Goal: Task Accomplishment & Management: Use online tool/utility

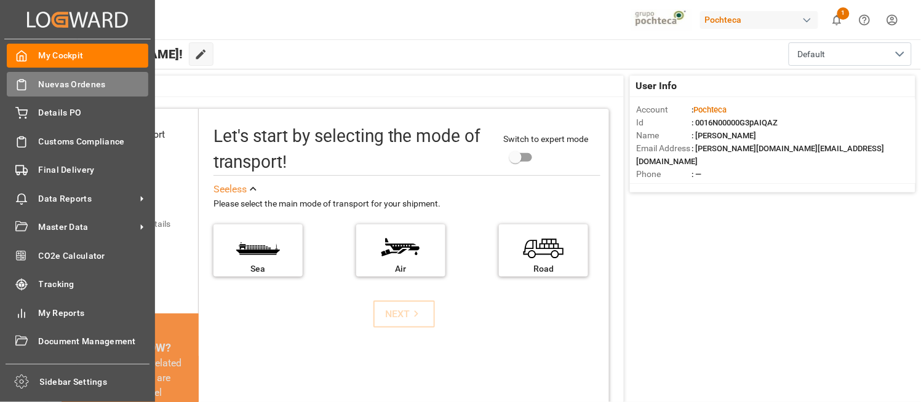
click at [47, 84] on span "Nuevas Ordenes" at bounding box center [94, 84] width 110 height 13
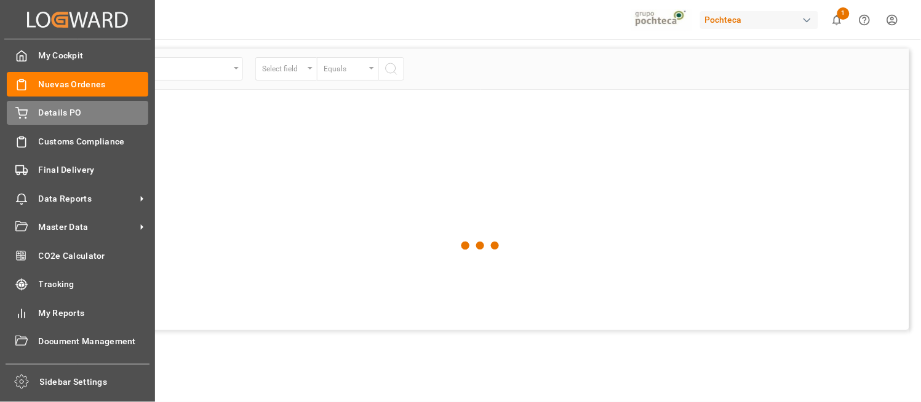
click at [51, 113] on span "Details PO" at bounding box center [94, 112] width 110 height 13
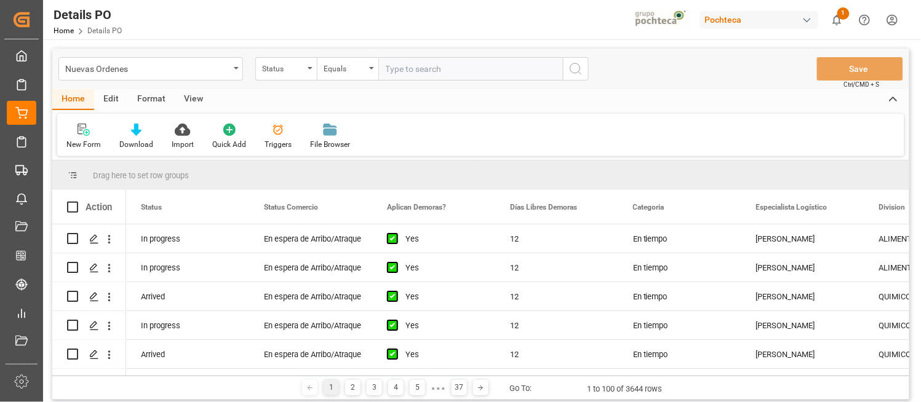
click at [108, 100] on div "Edit" at bounding box center [111, 99] width 34 height 21
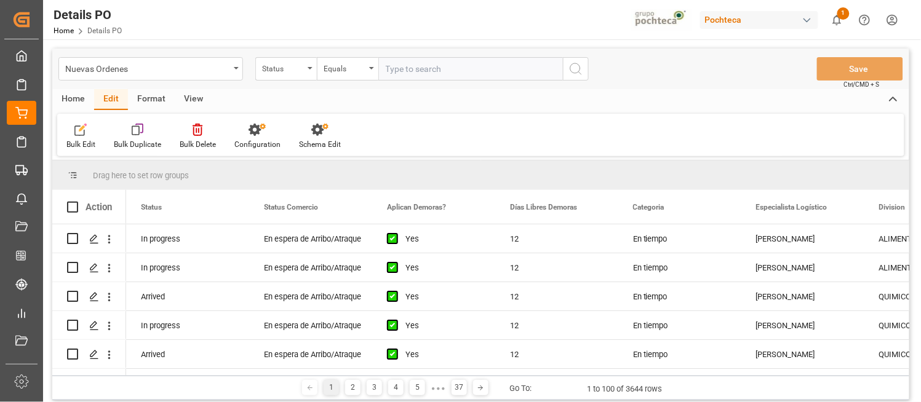
click at [125, 97] on div "Edit" at bounding box center [111, 99] width 34 height 21
click at [262, 138] on div "Configuration" at bounding box center [257, 136] width 65 height 27
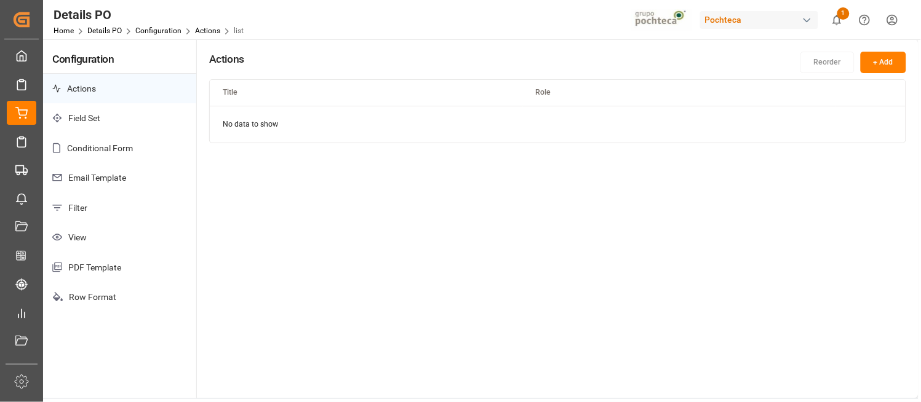
click at [111, 175] on p "Email Template" at bounding box center [119, 178] width 153 height 30
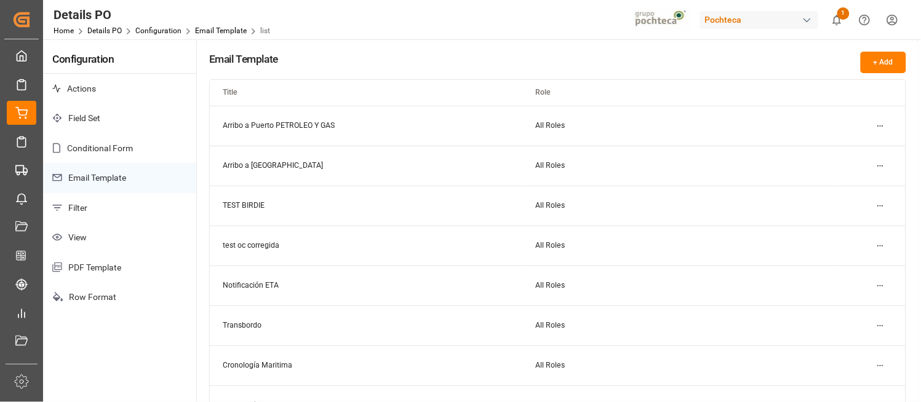
click at [245, 163] on td "Arribo a [GEOGRAPHIC_DATA]" at bounding box center [366, 166] width 313 height 40
click at [873, 164] on html "Created by potrace 1.15, written by [PERSON_NAME] [DATE]-[DATE] Created by potr…" at bounding box center [460, 201] width 921 height 402
click at [855, 204] on small "Duplicate" at bounding box center [847, 207] width 32 height 7
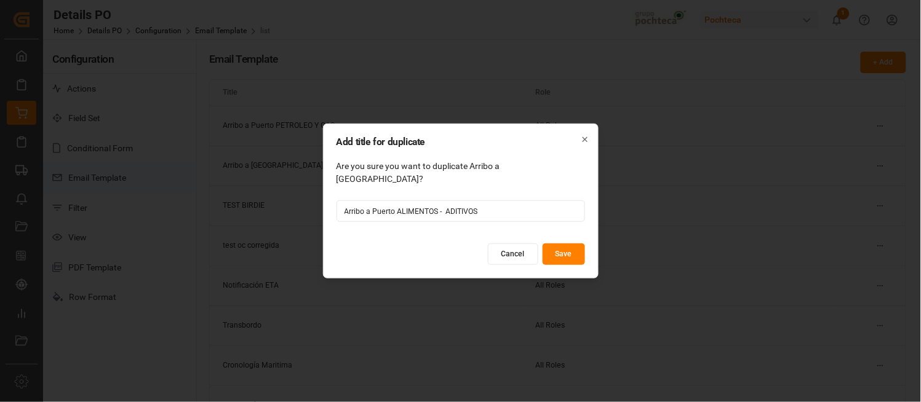
type input "Arribo a Puerto ALIMENTOS - ADITIVOS"
click at [567, 248] on button "Save" at bounding box center [563, 255] width 42 height 22
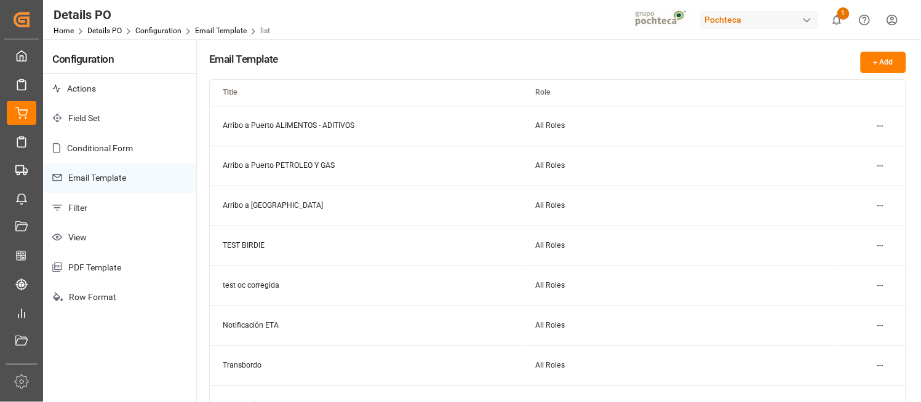
click at [326, 124] on td "Arribo a Puerto ALIMENTOS - ADITIVOS" at bounding box center [366, 126] width 313 height 40
click at [881, 125] on html "Created by potrace 1.15, written by [PERSON_NAME] [DATE]-[DATE] Created by potr…" at bounding box center [460, 201] width 921 height 402
click at [839, 146] on small "Edit" at bounding box center [837, 149] width 13 height 7
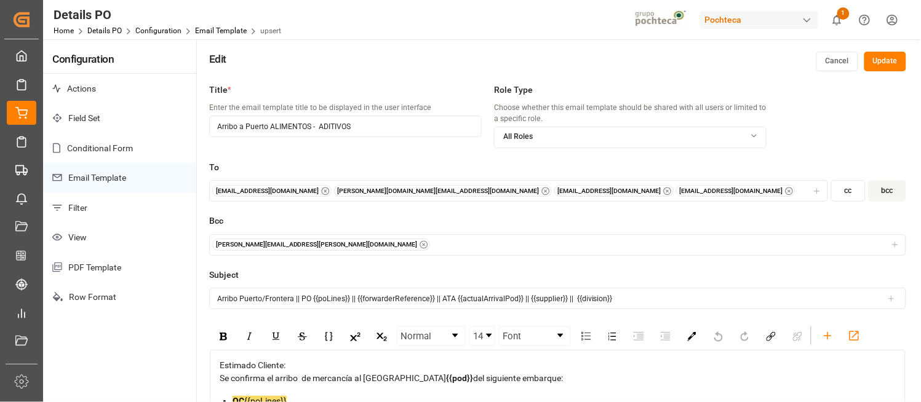
click at [634, 188] on div "[EMAIL_ADDRESS][DOMAIN_NAME] [PERSON_NAME][DOMAIN_NAME][EMAIL_ADDRESS][DOMAIN_N…" at bounding box center [518, 191] width 613 height 12
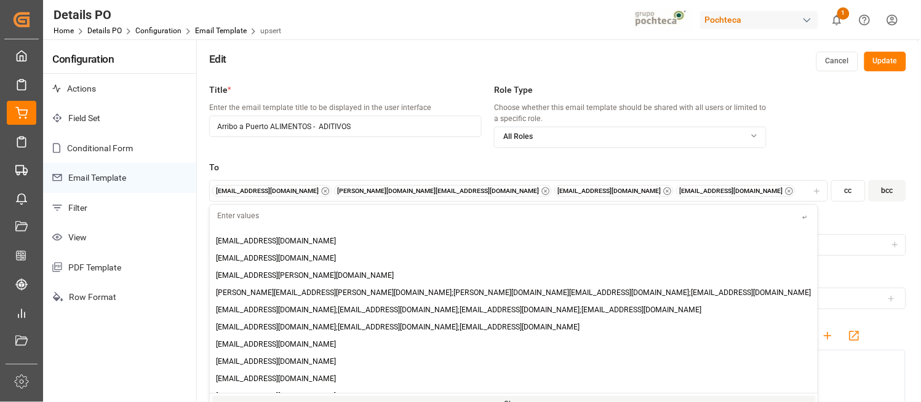
click at [634, 191] on div "[EMAIL_ADDRESS][DOMAIN_NAME] [PERSON_NAME][DOMAIN_NAME][EMAIL_ADDRESS][DOMAIN_N…" at bounding box center [518, 191] width 613 height 12
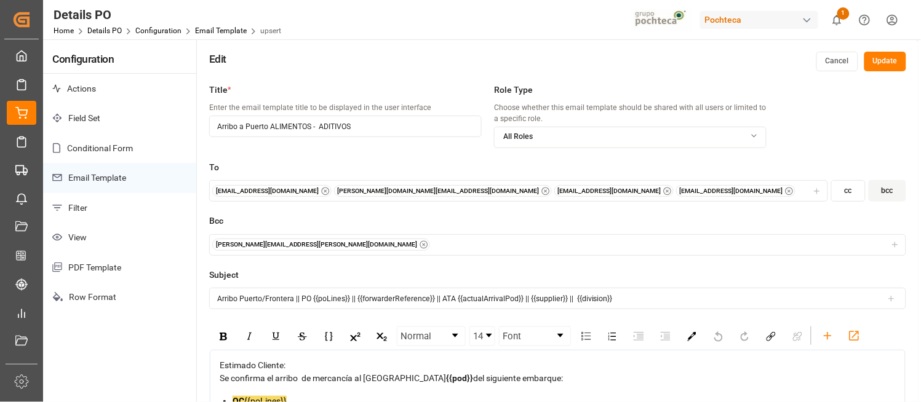
click at [592, 189] on div "[EMAIL_ADDRESS][DOMAIN_NAME] [PERSON_NAME][DOMAIN_NAME][EMAIL_ADDRESS][DOMAIN_N…" at bounding box center [518, 191] width 613 height 12
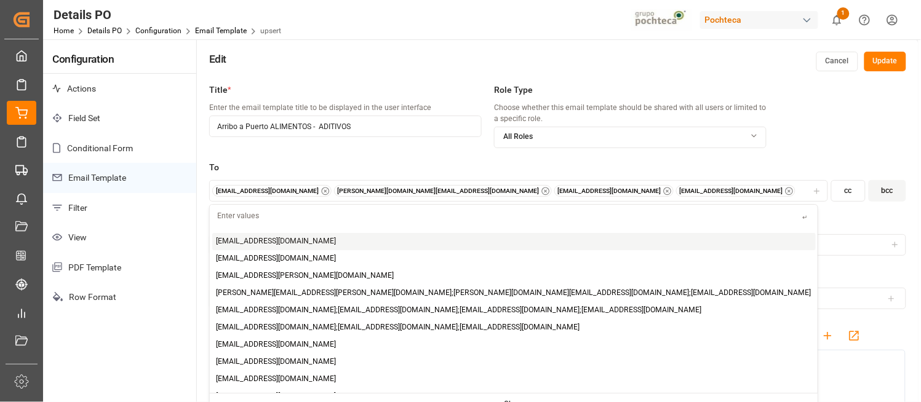
click at [459, 214] on input "text" at bounding box center [506, 216] width 593 height 22
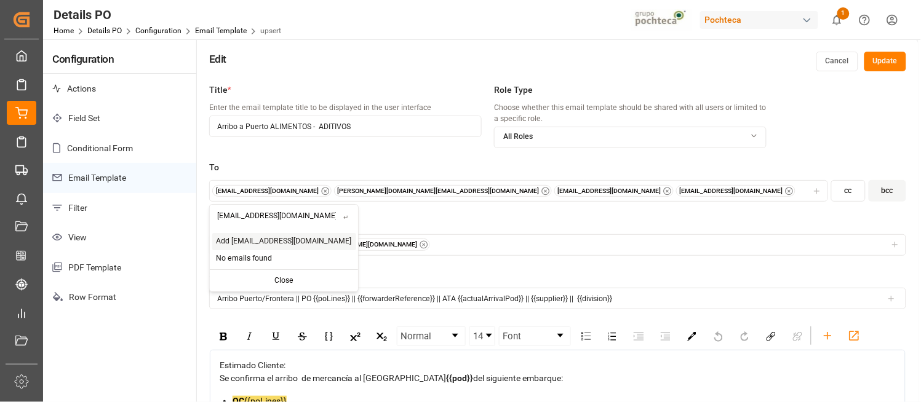
type input "[EMAIL_ADDRESS][DOMAIN_NAME]"
click at [250, 242] on span "Add [EMAIL_ADDRESS][DOMAIN_NAME]" at bounding box center [283, 241] width 135 height 11
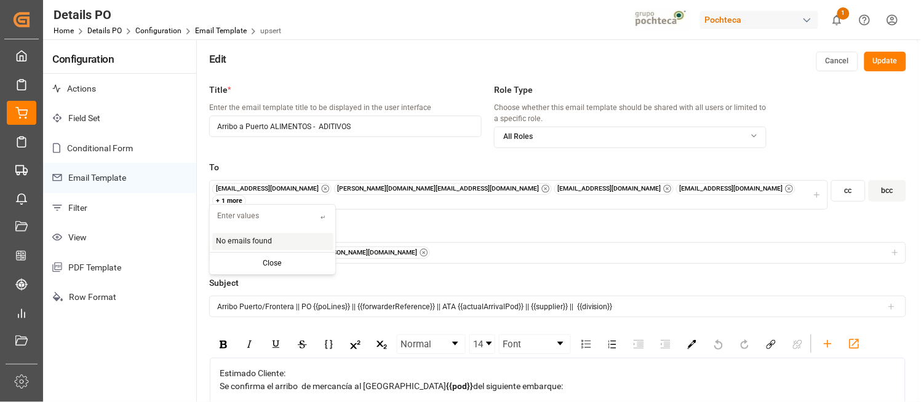
click at [266, 216] on input "text" at bounding box center [265, 216] width 111 height 22
paste input "[EMAIL_ADDRESS][DOMAIN_NAME]"
type input "[EMAIL_ADDRESS][DOMAIN_NAME]"
click at [271, 242] on span "Add [EMAIL_ADDRESS][DOMAIN_NAME]" at bounding box center [283, 241] width 135 height 11
click at [392, 223] on label "Bcc" at bounding box center [557, 229] width 697 height 13
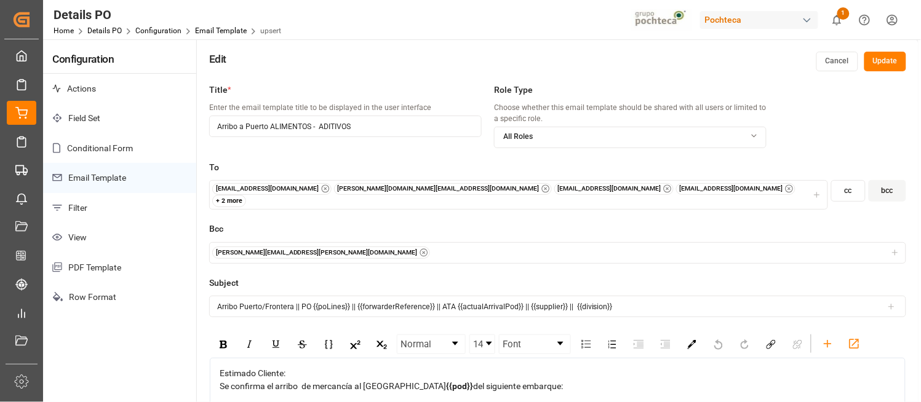
click at [398, 129] on input "Arribo a Puerto ALIMENTOS - ADITIVOS" at bounding box center [345, 127] width 272 height 22
type input "Arribo a Puerto ALIMENTOS - ADITIVOS 1"
click at [536, 162] on label "To" at bounding box center [557, 167] width 697 height 13
click at [247, 195] on div "+ 2 more" at bounding box center [229, 201] width 34 height 12
click at [376, 209] on div "To [EMAIL_ADDRESS][DOMAIN_NAME] [PERSON_NAME][DOMAIN_NAME][EMAIL_ADDRESS][DOMAI…" at bounding box center [557, 192] width 697 height 62
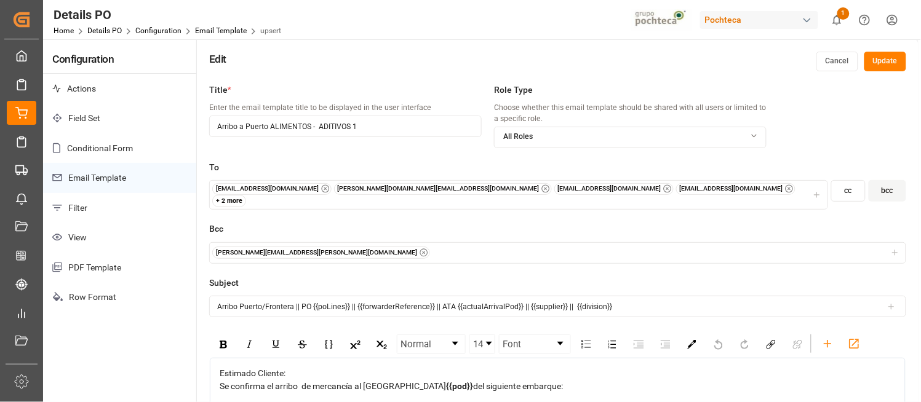
click at [660, 191] on div "[EMAIL_ADDRESS][DOMAIN_NAME] [PERSON_NAME][DOMAIN_NAME][EMAIL_ADDRESS][DOMAIN_N…" at bounding box center [518, 195] width 613 height 24
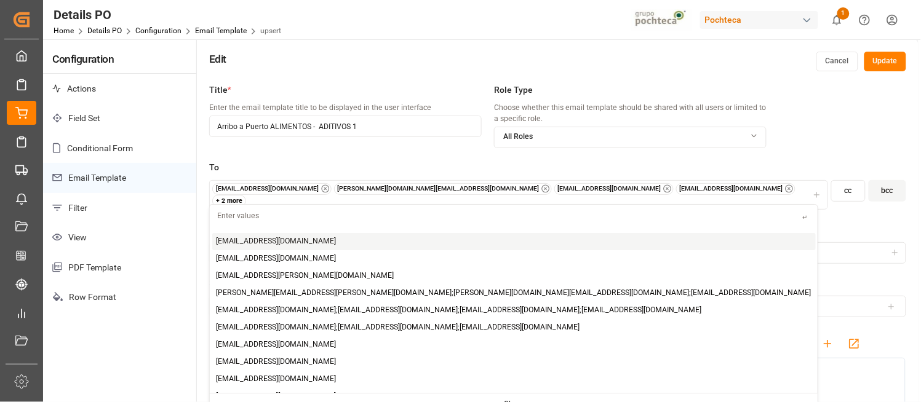
click at [365, 214] on input "text" at bounding box center [506, 216] width 593 height 22
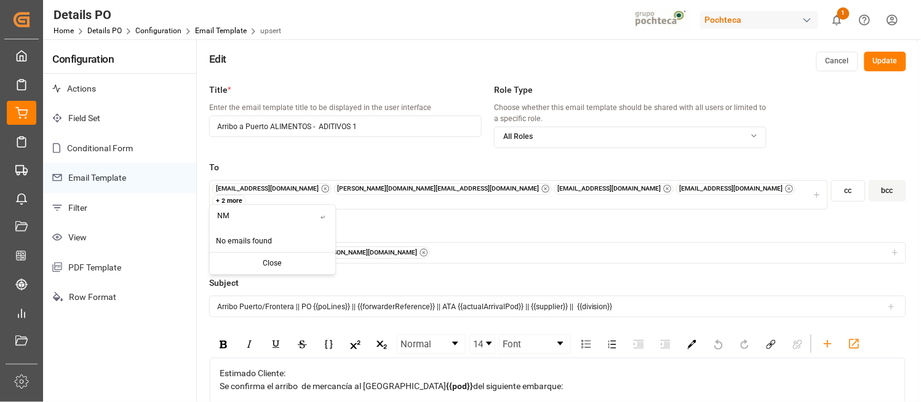
type input "N"
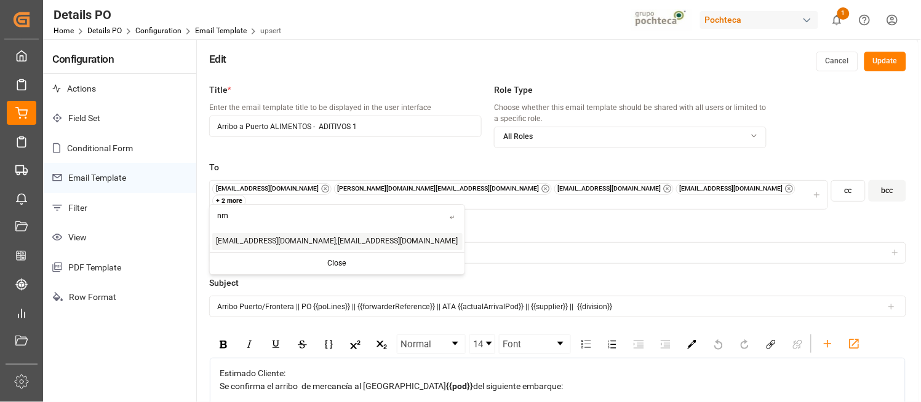
click at [279, 241] on span "[EMAIL_ADDRESS][DOMAIN_NAME];[EMAIL_ADDRESS][DOMAIN_NAME]" at bounding box center [337, 241] width 242 height 11
click at [265, 212] on input "nm" at bounding box center [330, 216] width 240 height 22
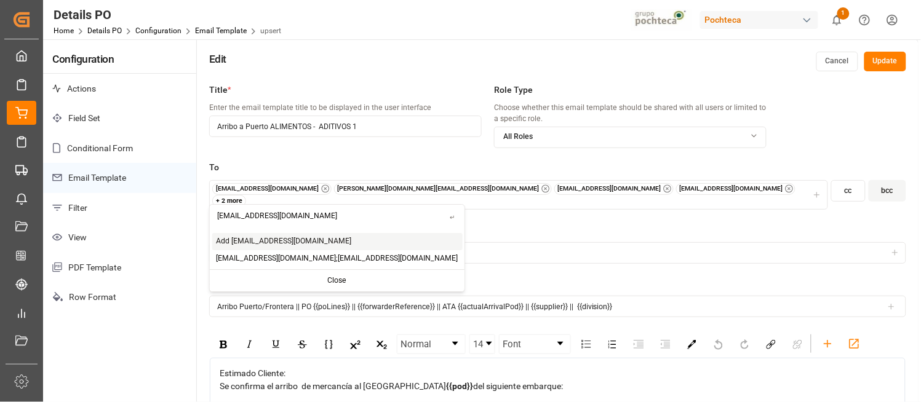
type input "[EMAIL_ADDRESS][DOMAIN_NAME]"
click at [275, 244] on span "Add [EMAIL_ADDRESS][DOMAIN_NAME]" at bounding box center [283, 241] width 135 height 11
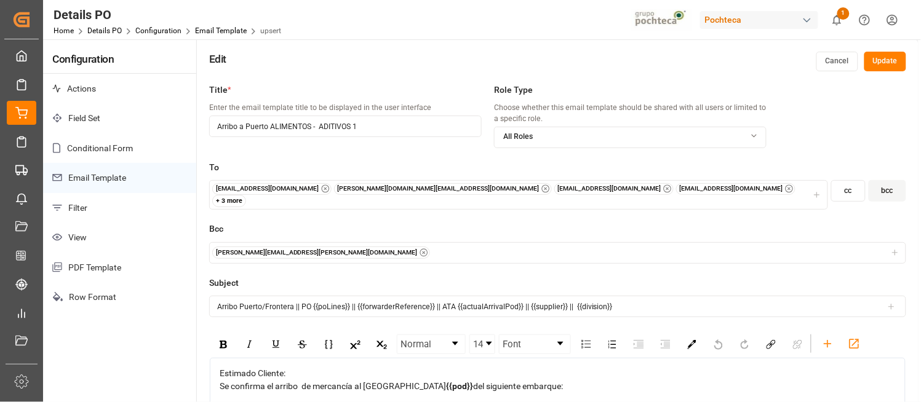
click at [448, 213] on div "To [EMAIL_ADDRESS][DOMAIN_NAME] [PERSON_NAME][DOMAIN_NAME][EMAIL_ADDRESS][DOMAI…" at bounding box center [557, 192] width 697 height 62
click at [908, 271] on div "Title * Enter the email template title to be displayed in the user interface Ar…" at bounding box center [557, 278] width 721 height 402
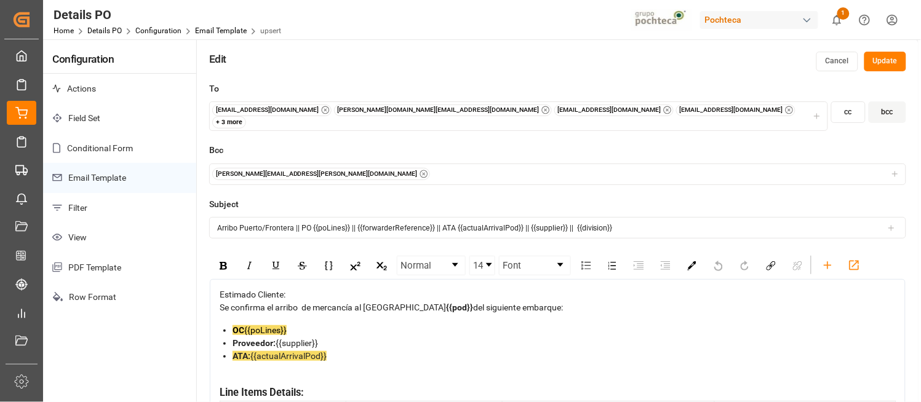
scroll to position [82, 0]
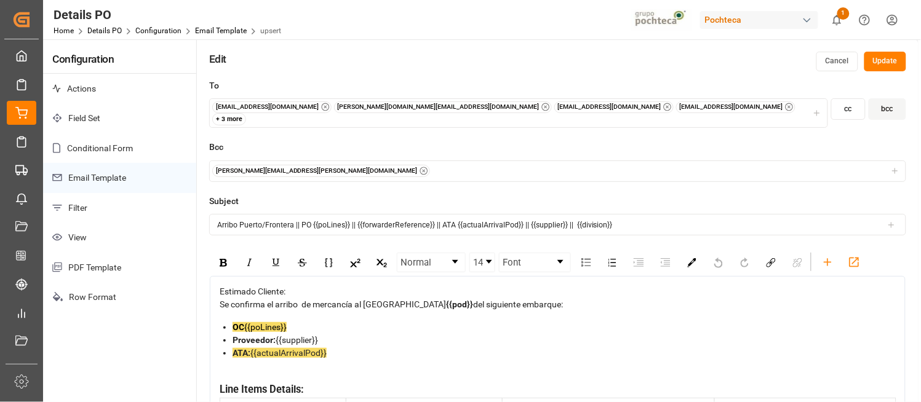
click at [434, 216] on input "Arribo Puerto/Frontera || PO {{poLines}} || {{forwarderReference}} || ATA {{act…" at bounding box center [557, 225] width 697 height 22
type input "Arribo Puerto/Frontera || PO {{poLines}} || ATA {{actualArrivalPod}} || {{suppl…"
click at [662, 311] on div "Se confirma el arribo de mercancía al [GEOGRAPHIC_DATA] {{pod}} del siguiente e…" at bounding box center [558, 304] width 676 height 13
click at [305, 358] on span "{{actualArrivalPod}}" at bounding box center [288, 353] width 76 height 10
click at [413, 334] on div "OC {{poLines}}" at bounding box center [564, 327] width 664 height 13
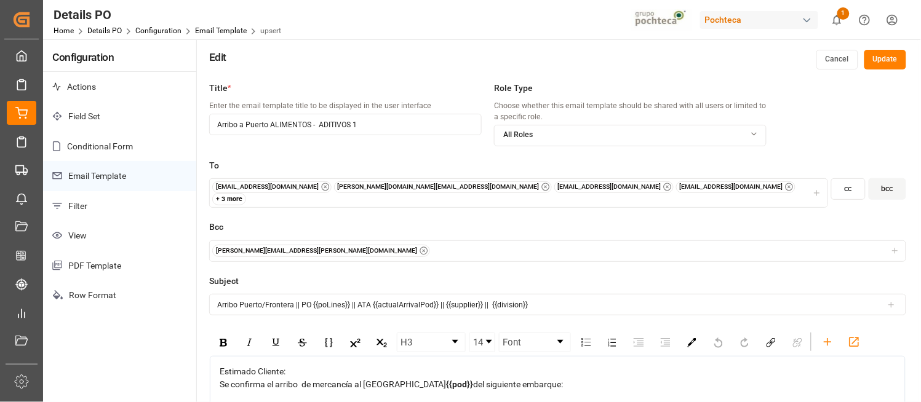
scroll to position [0, 0]
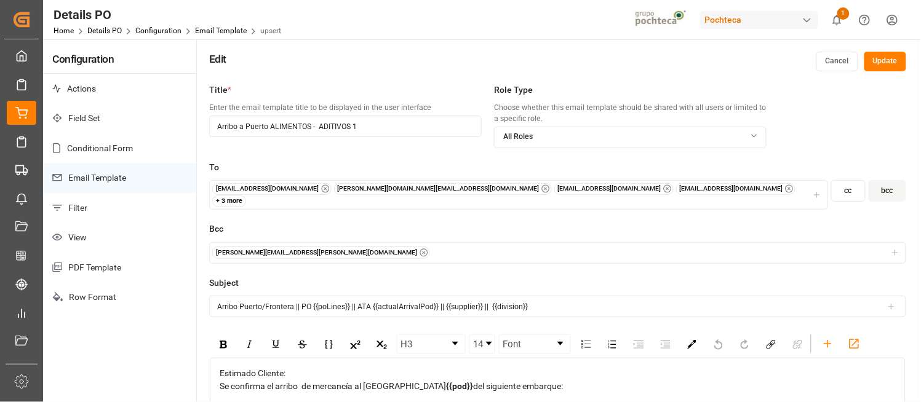
click at [886, 64] on button "Update" at bounding box center [885, 62] width 42 height 20
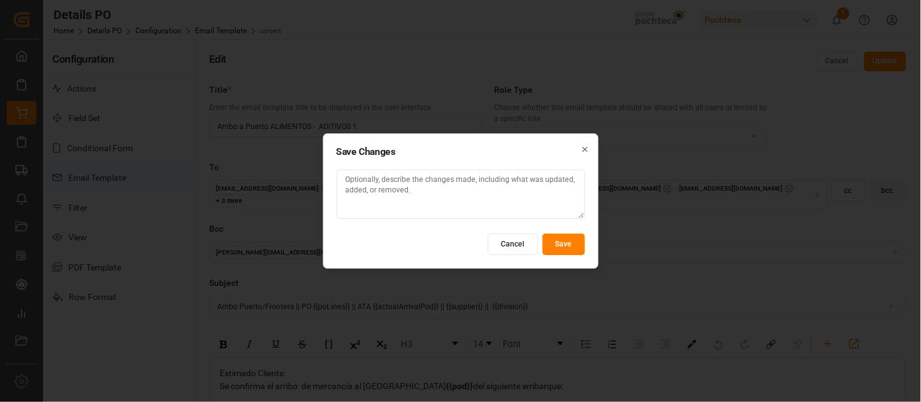
click at [566, 247] on button "Save" at bounding box center [563, 245] width 42 height 22
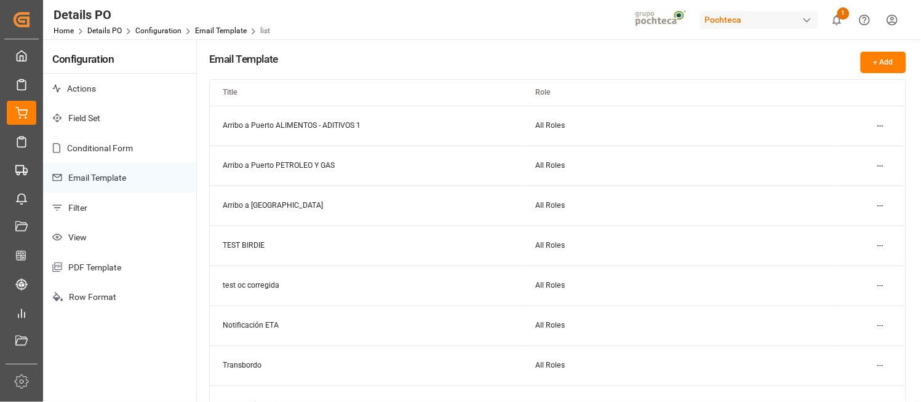
click at [389, 128] on td "Arribo a Puerto ALIMENTOS - ADITIVOS 1" at bounding box center [366, 126] width 313 height 40
click at [876, 130] on html "Created by potrace 1.15, written by [PERSON_NAME] [DATE]-[DATE] Created by potr…" at bounding box center [460, 201] width 921 height 402
click at [855, 164] on small "Duplicate" at bounding box center [847, 167] width 32 height 7
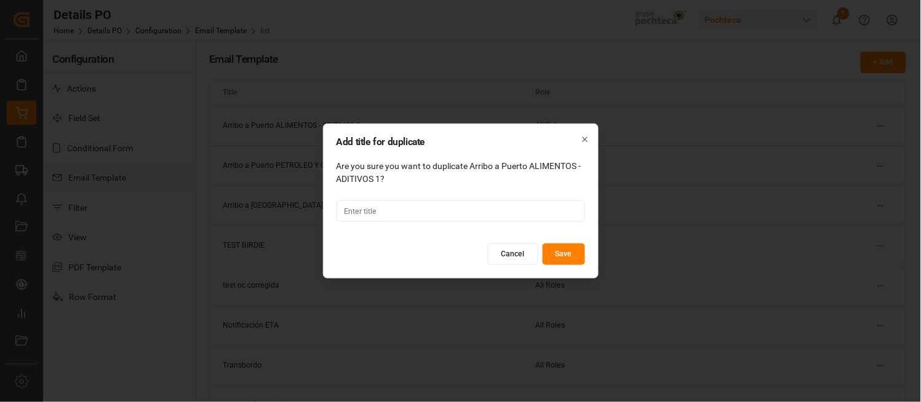
click at [499, 221] on input at bounding box center [460, 211] width 248 height 22
type input "Arribo a Puerto ALIMENTOS ADITIVOS 2"
click at [560, 246] on button "Save" at bounding box center [563, 255] width 42 height 22
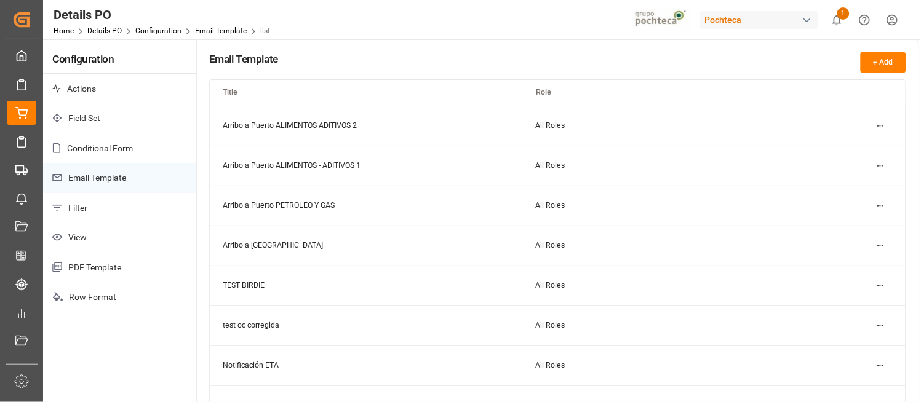
click at [881, 121] on html "Created by potrace 1.15, written by [PERSON_NAME] [DATE]-[DATE] Created by potr…" at bounding box center [460, 201] width 921 height 402
click at [833, 149] on small "Edit" at bounding box center [837, 149] width 13 height 7
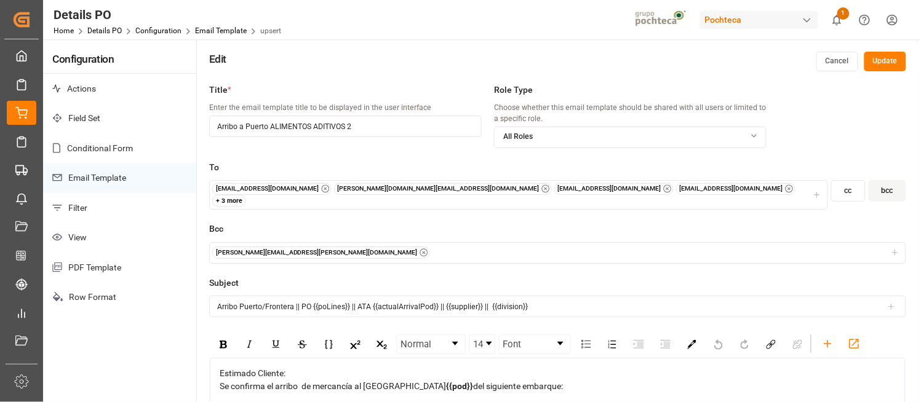
click at [309, 126] on input "Arribo a Puerto ALIMENTOS ADITIVOS 2" at bounding box center [345, 127] width 272 height 22
type input "Arribo a Puerto ALIMENTOS - ADITIVOS 2"
click at [817, 191] on icon "button" at bounding box center [816, 195] width 9 height 9
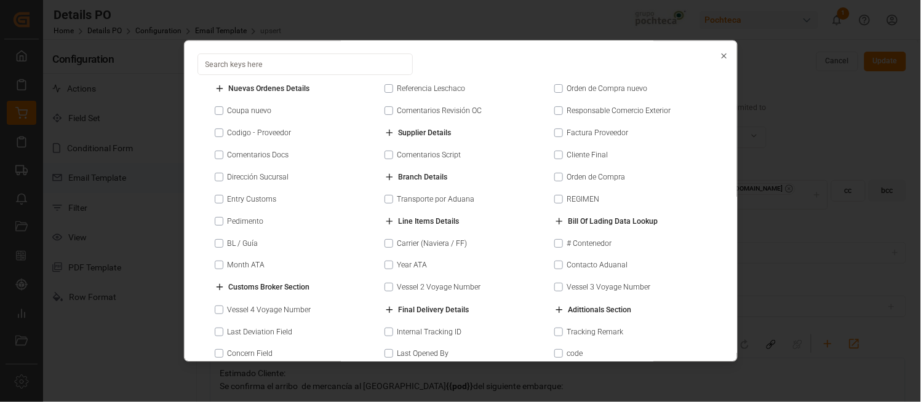
click at [721, 57] on icon "button" at bounding box center [723, 56] width 4 height 4
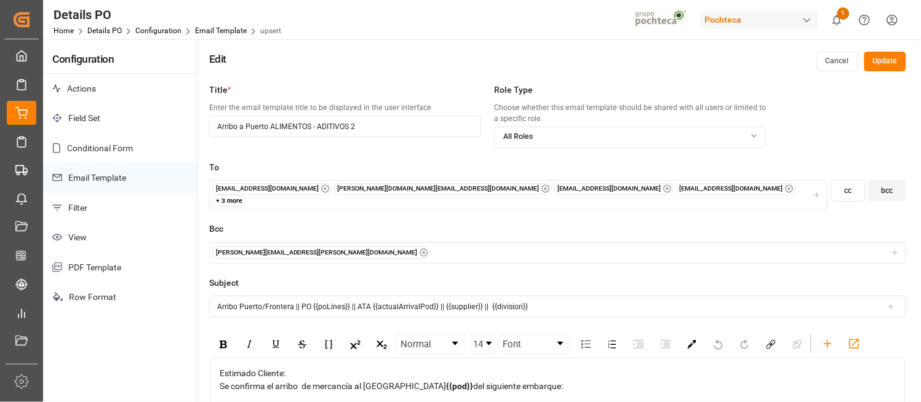
click at [247, 195] on div "+ 3 more" at bounding box center [229, 201] width 34 height 12
click at [669, 216] on icon at bounding box center [672, 220] width 8 height 9
click at [670, 188] on div "[EMAIL_ADDRESS][DOMAIN_NAME] [PERSON_NAME][DOMAIN_NAME][EMAIL_ADDRESS][DOMAIN_N…" at bounding box center [518, 195] width 613 height 24
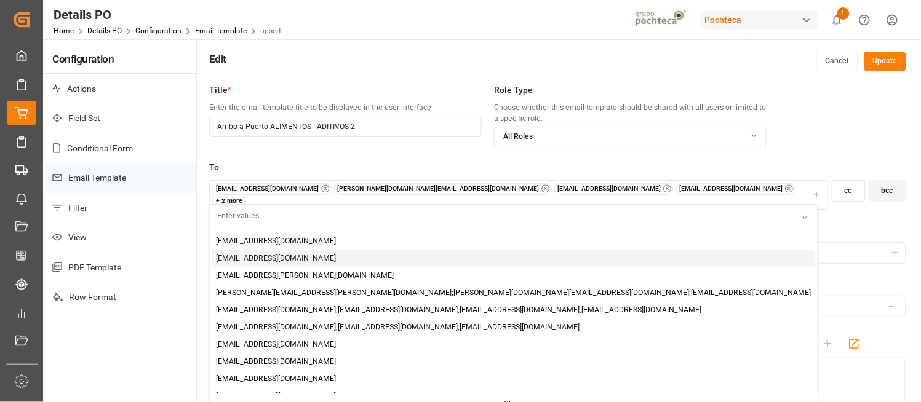
click at [655, 188] on div "[EMAIL_ADDRESS][DOMAIN_NAME] [PERSON_NAME][DOMAIN_NAME][EMAIL_ADDRESS][DOMAIN_N…" at bounding box center [518, 195] width 613 height 24
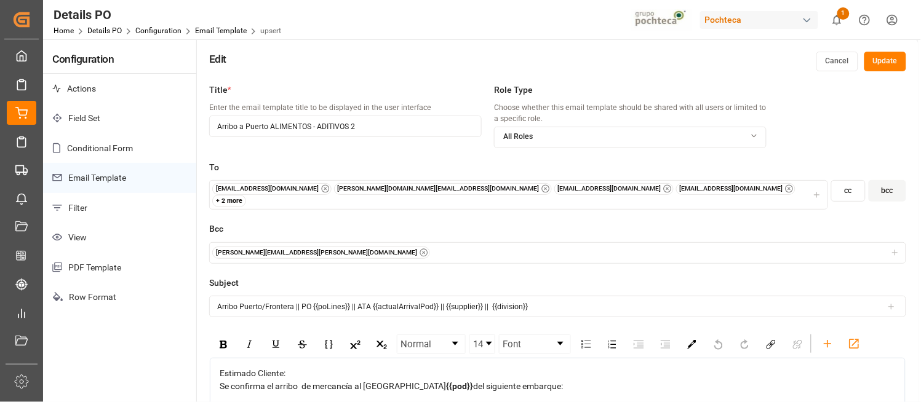
click at [655, 188] on div "[EMAIL_ADDRESS][DOMAIN_NAME] [PERSON_NAME][DOMAIN_NAME][EMAIL_ADDRESS][DOMAIN_N…" at bounding box center [518, 195] width 613 height 24
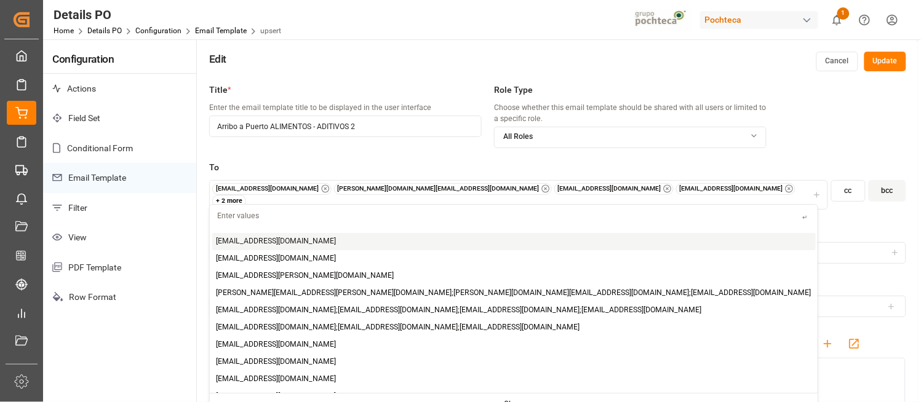
click at [420, 210] on input "text" at bounding box center [506, 216] width 593 height 22
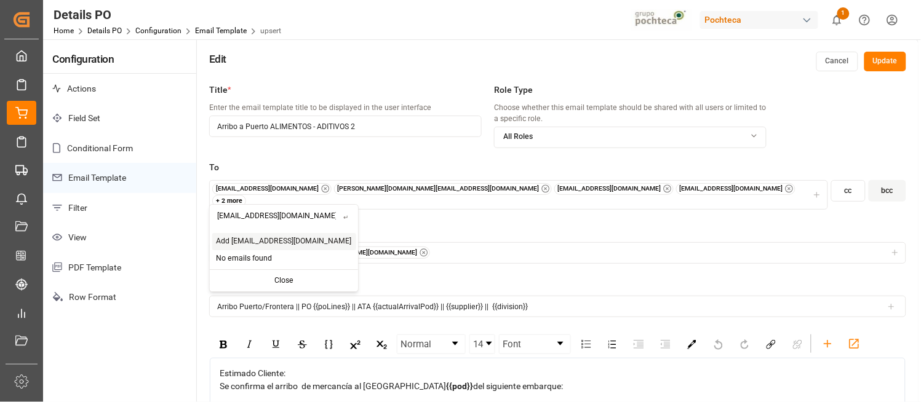
type input "[EMAIL_ADDRESS][DOMAIN_NAME]"
click at [277, 237] on span "Add [EMAIL_ADDRESS][DOMAIN_NAME]" at bounding box center [283, 241] width 135 height 11
click at [247, 195] on div "+ 3 more" at bounding box center [229, 201] width 34 height 12
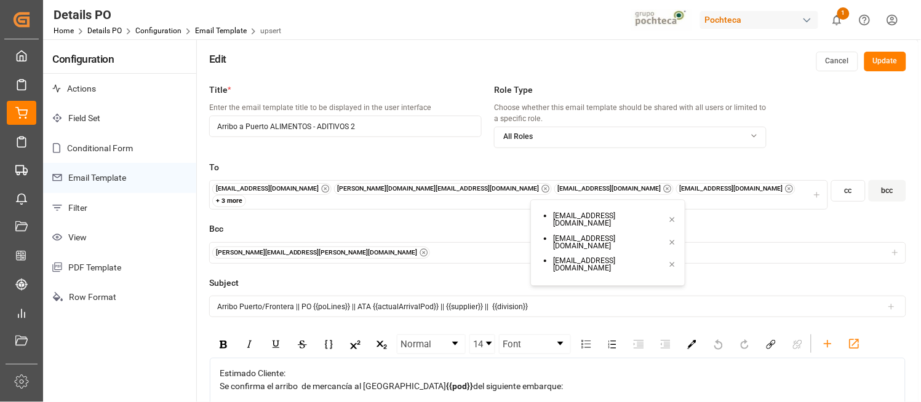
click at [668, 216] on icon at bounding box center [672, 220] width 8 height 9
click at [429, 223] on label "Bcc" at bounding box center [557, 229] width 697 height 13
click at [815, 191] on icon "button" at bounding box center [816, 195] width 9 height 9
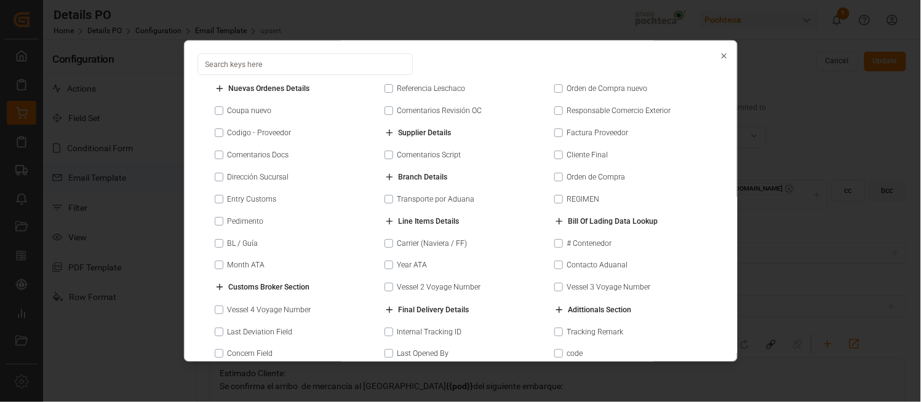
click at [719, 54] on icon "button" at bounding box center [723, 56] width 9 height 9
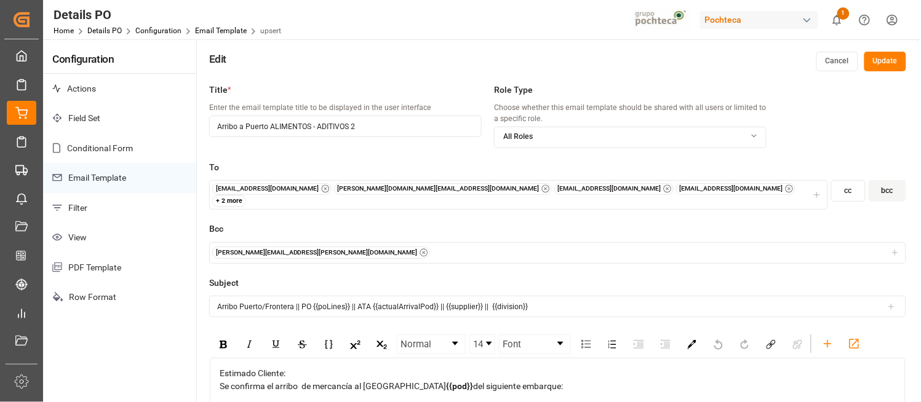
click at [650, 187] on div "[EMAIL_ADDRESS][DOMAIN_NAME] [PERSON_NAME][DOMAIN_NAME][EMAIL_ADDRESS][DOMAIN_N…" at bounding box center [518, 195] width 613 height 24
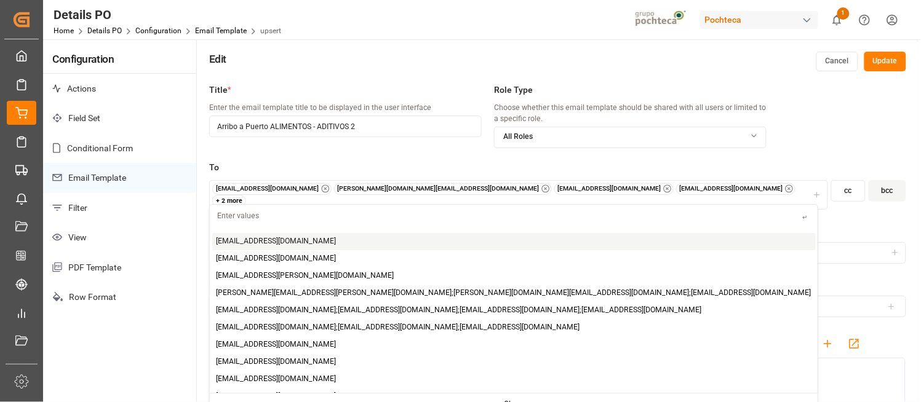
click at [224, 220] on input "text" at bounding box center [506, 216] width 593 height 22
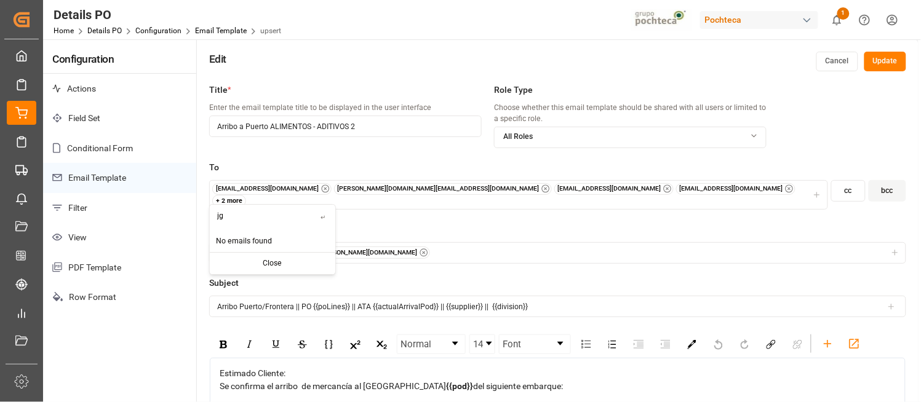
type input "j"
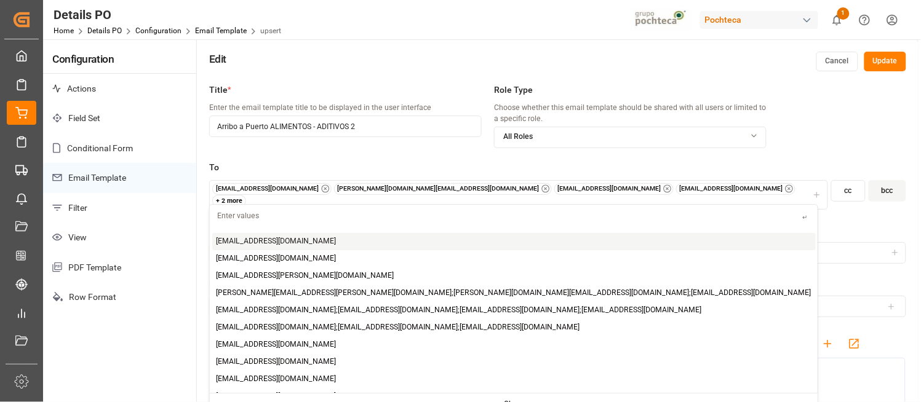
click at [657, 192] on div "[EMAIL_ADDRESS][DOMAIN_NAME] [PERSON_NAME][DOMAIN_NAME][EMAIL_ADDRESS][DOMAIN_N…" at bounding box center [518, 195] width 613 height 24
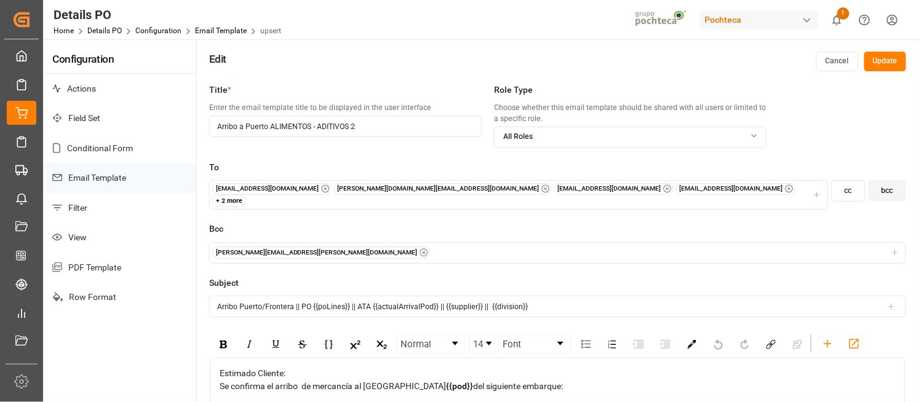
click at [657, 192] on div "[EMAIL_ADDRESS][DOMAIN_NAME] [PERSON_NAME][DOMAIN_NAME][EMAIL_ADDRESS][DOMAIN_N…" at bounding box center [518, 195] width 613 height 24
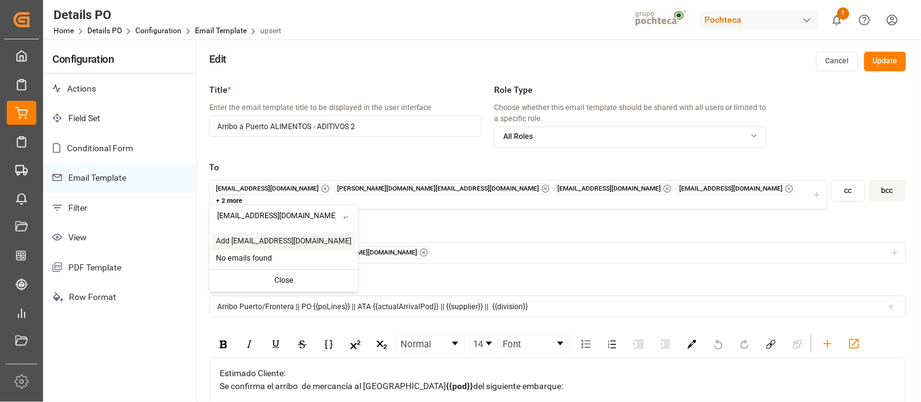
type input "[EMAIL_ADDRESS][DOMAIN_NAME]"
click at [290, 237] on span "Add [EMAIL_ADDRESS][DOMAIN_NAME]" at bounding box center [283, 241] width 135 height 11
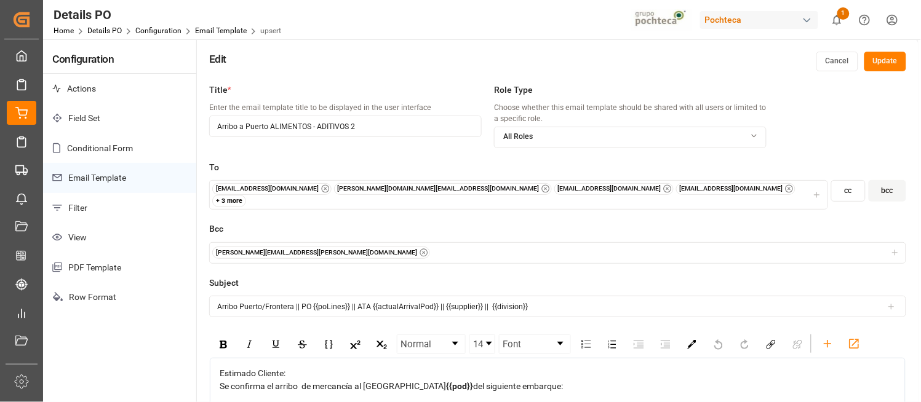
click at [673, 223] on label "Bcc" at bounding box center [557, 229] width 697 height 13
click at [906, 357] on div "Title * Enter the email template title to be displayed in the user interface Ar…" at bounding box center [557, 278] width 721 height 402
click at [882, 61] on button "Update" at bounding box center [885, 62] width 42 height 20
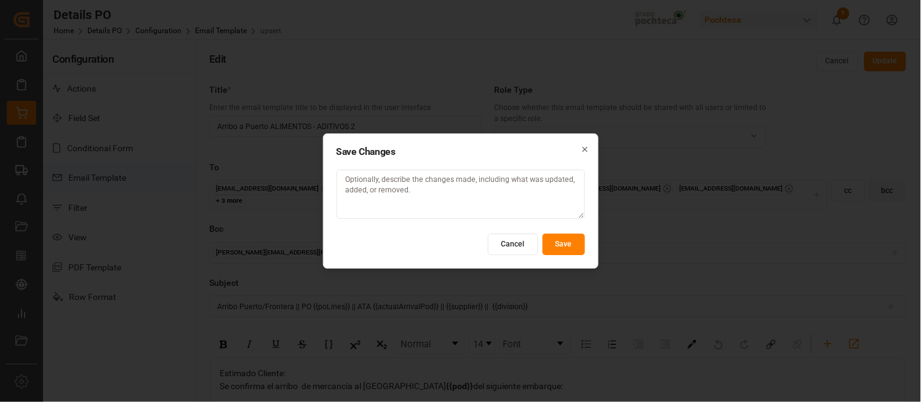
click at [560, 240] on button "Save" at bounding box center [563, 245] width 42 height 22
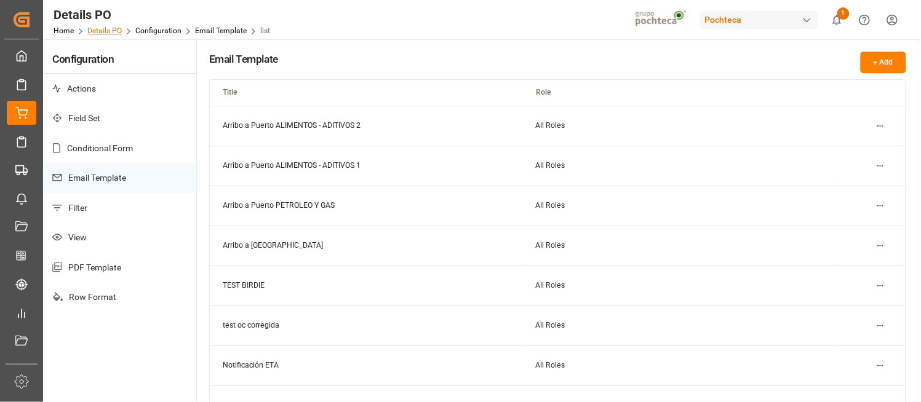
click at [116, 29] on link "Details PO" at bounding box center [104, 30] width 34 height 9
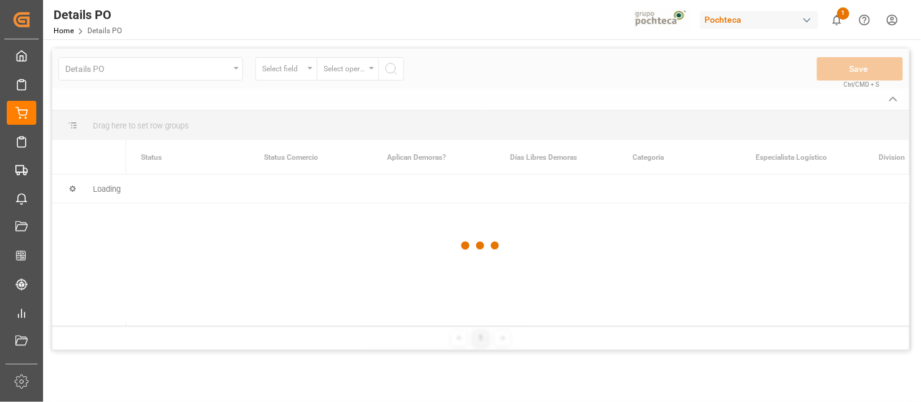
click at [116, 29] on span "Details PO" at bounding box center [104, 30] width 34 height 9
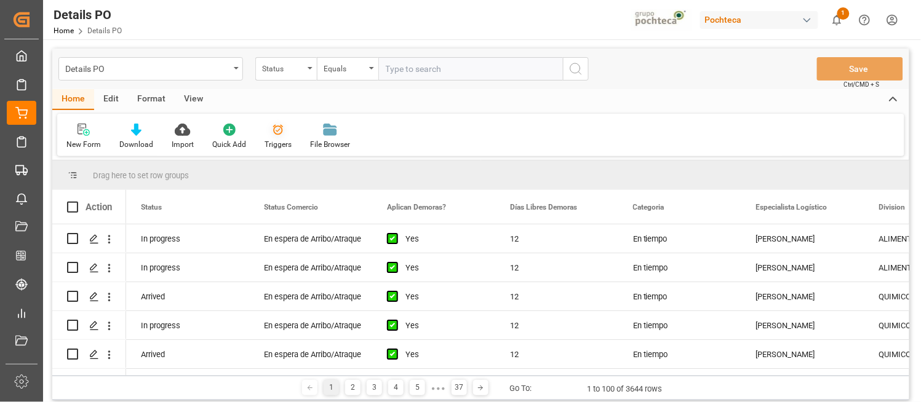
click at [280, 139] on div "Triggers" at bounding box center [277, 144] width 27 height 11
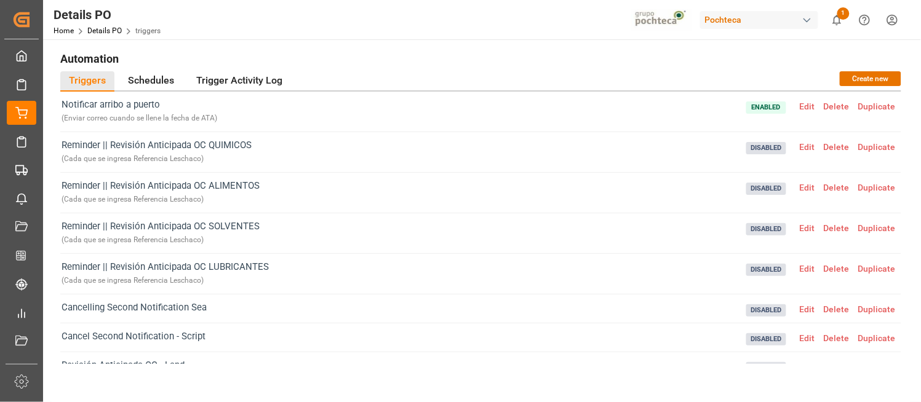
click at [892, 205] on div "Reminder || Revisión Anticipada OC ALIMENTOS ( Cada que se ingresa Referencia L…" at bounding box center [480, 193] width 841 height 41
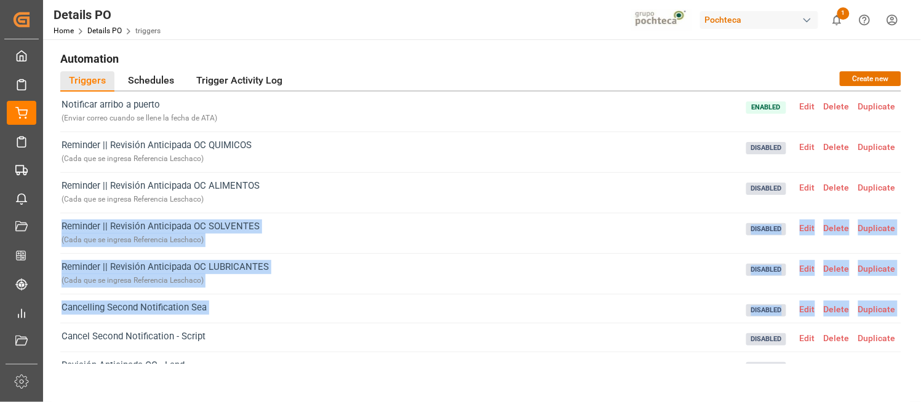
drag, startPoint x: 892, startPoint y: 205, endPoint x: 914, endPoint y: 296, distance: 94.1
click at [914, 296] on main "Automation Triggers Schedules Trigger Activity Log Create new Notificar arribo …" at bounding box center [480, 229] width 875 height 362
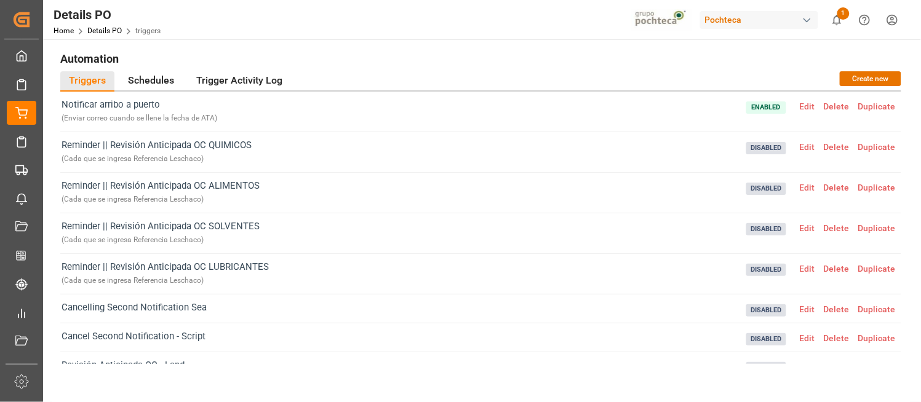
click at [690, 160] on div "Reminder || Revisión Anticipada OC QUIMICOS ( Cada que se ingresa Referencia Le…" at bounding box center [480, 152] width 841 height 41
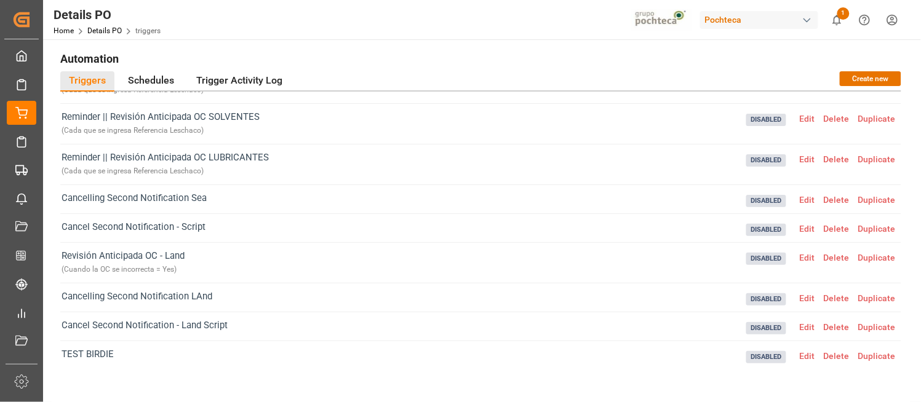
scroll to position [168, 0]
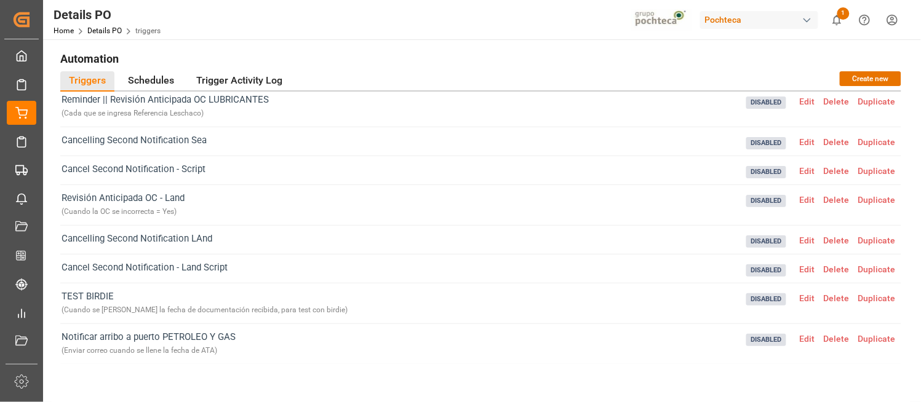
click at [874, 339] on span "Duplicate" at bounding box center [877, 339] width 46 height 10
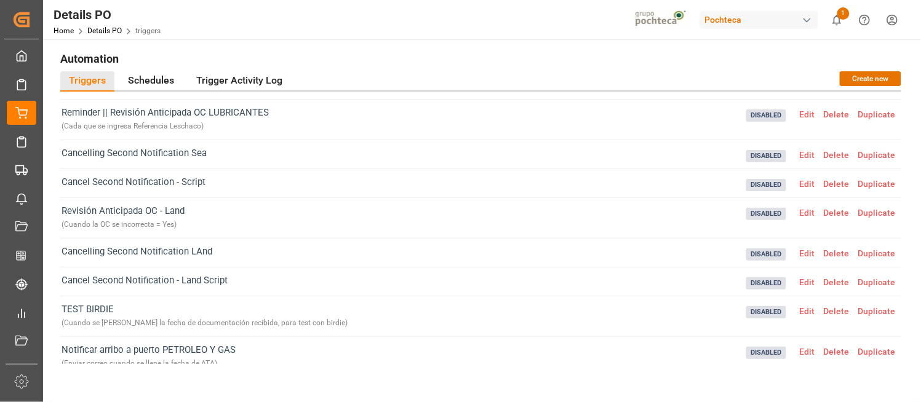
scroll to position [208, 0]
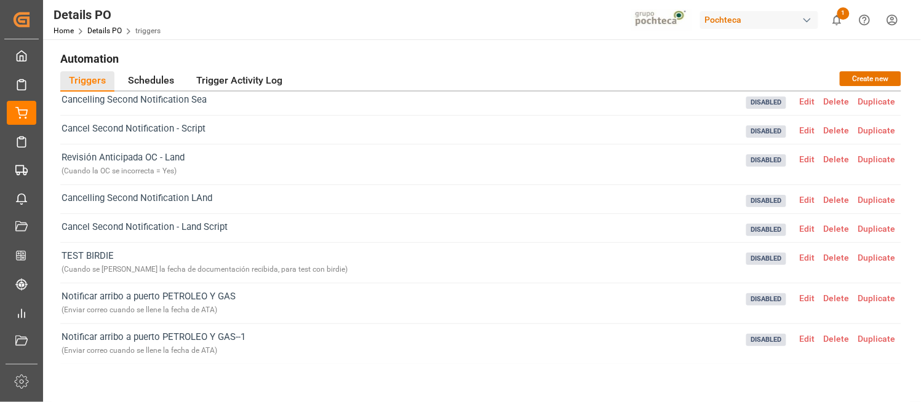
click at [799, 336] on span "Edit" at bounding box center [807, 339] width 24 height 10
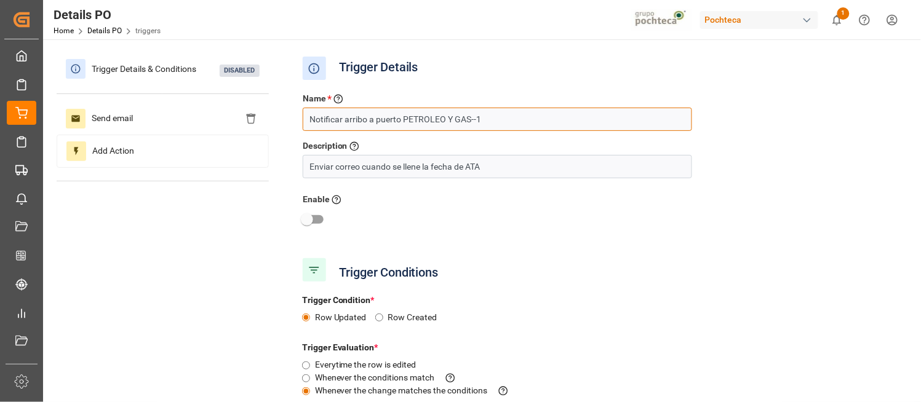
click at [500, 119] on input "Notificar arribo a puerto PETROLEO Y GAS--1" at bounding box center [497, 119] width 389 height 23
type input "Notificar arribo a puerto ALIMENTOS - ADITIVOS 1"
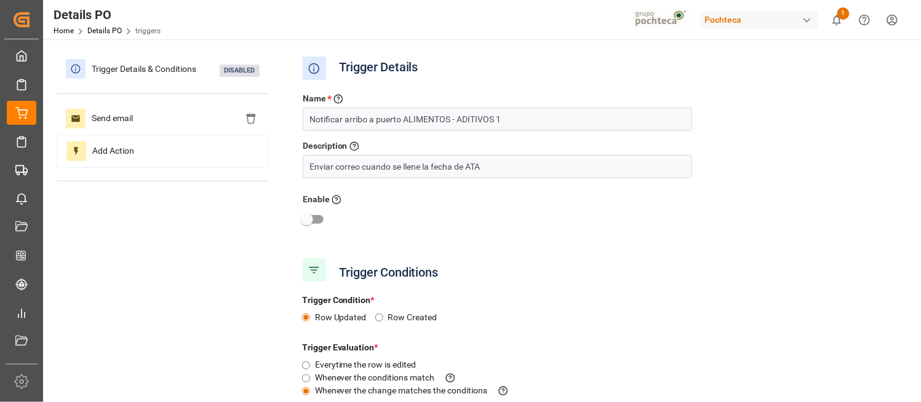
click at [611, 252] on div "Name * Enter a name to the trigger Notificar arribo a puerto ALIMENTOS - ADITIV…" at bounding box center [598, 169] width 611 height 171
click at [792, 246] on div "Name * Enter a name to the trigger Notificar arribo a puerto ALIMENTOS - ADITIV…" at bounding box center [598, 169] width 611 height 171
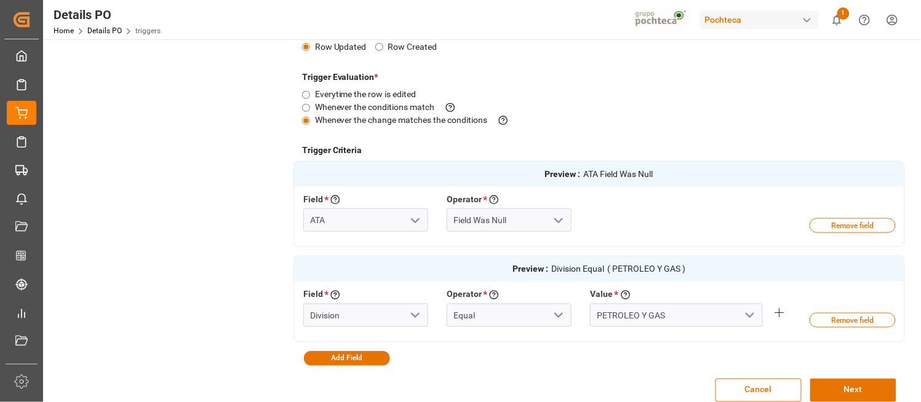
scroll to position [273, 0]
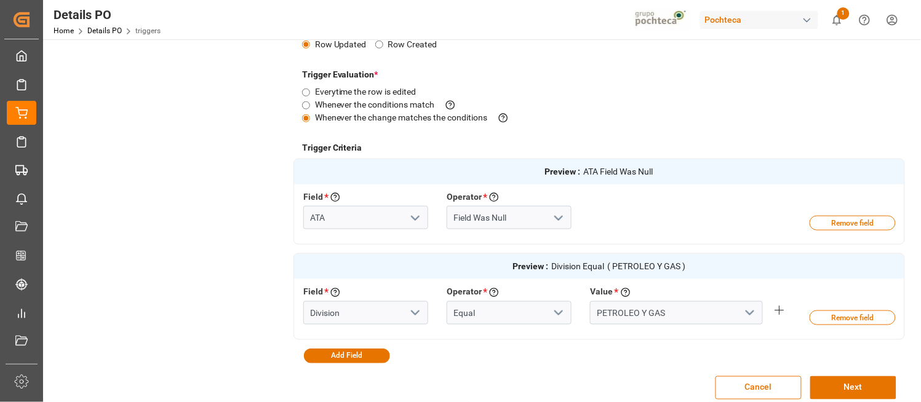
click at [751, 312] on polyline "open menu" at bounding box center [749, 313] width 7 height 4
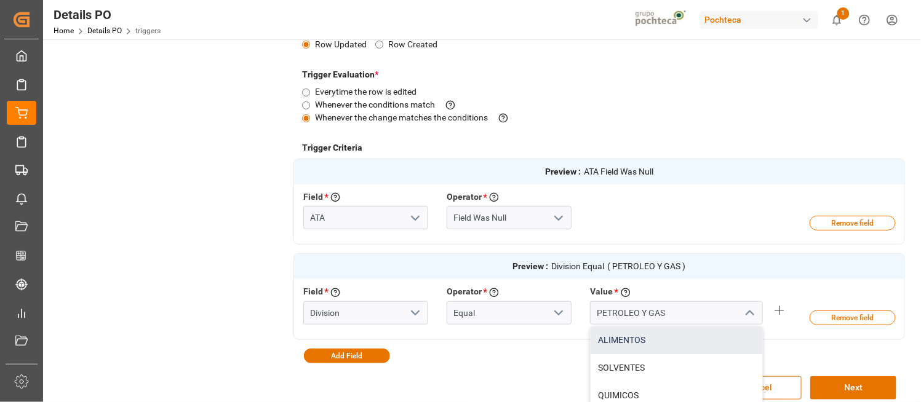
click at [684, 341] on div "ALIMENTOS" at bounding box center [676, 341] width 172 height 28
type input "ALIMENTOS"
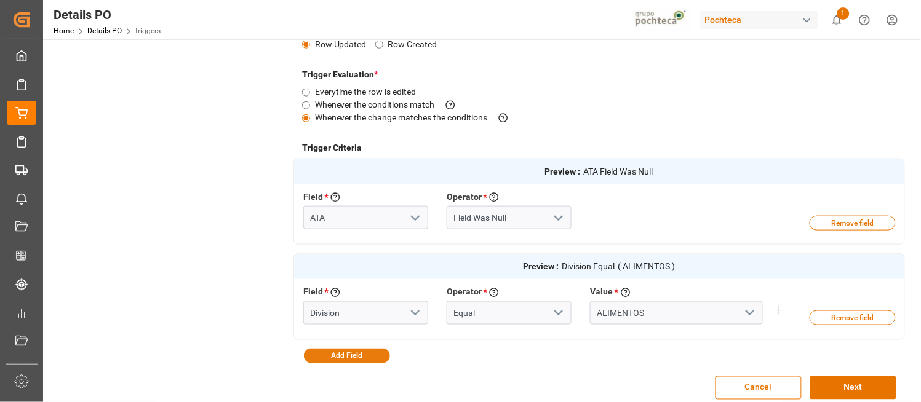
click at [355, 351] on button "Add Field" at bounding box center [347, 356] width 86 height 15
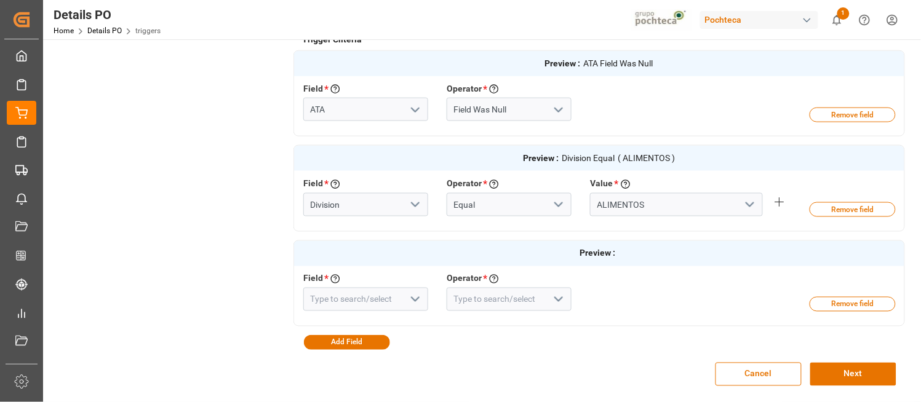
scroll to position [382, 0]
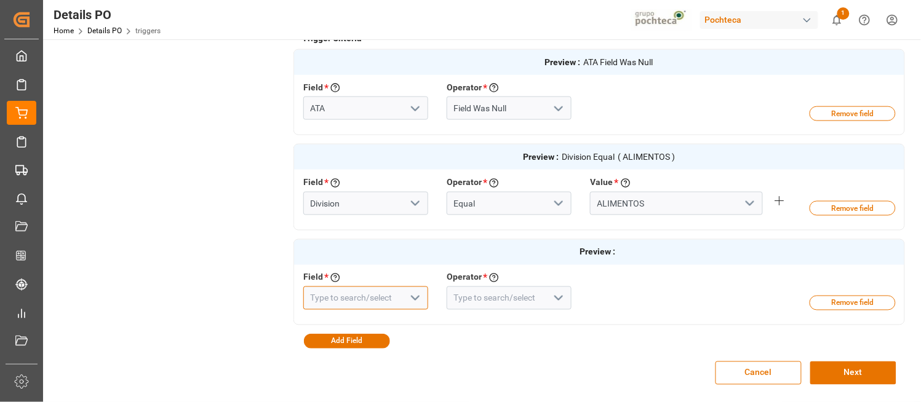
click at [394, 293] on input at bounding box center [365, 298] width 125 height 23
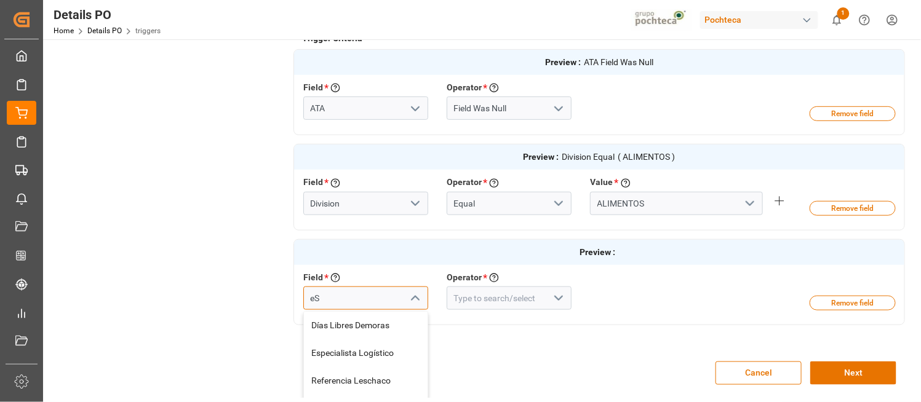
type input "e"
type input "L"
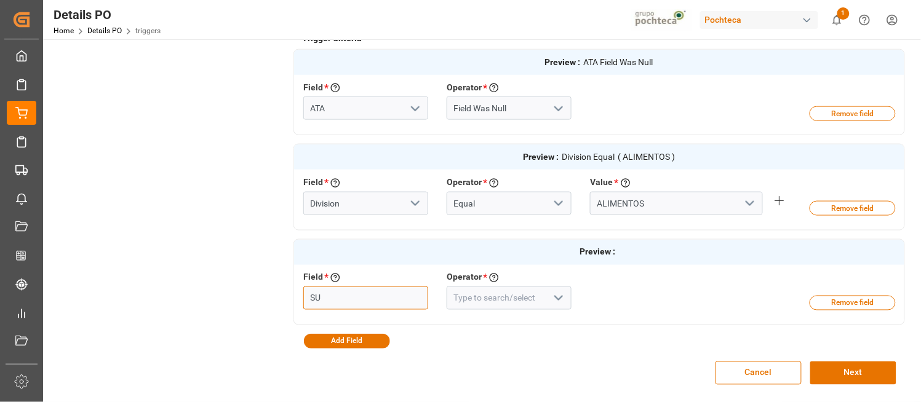
type input "S"
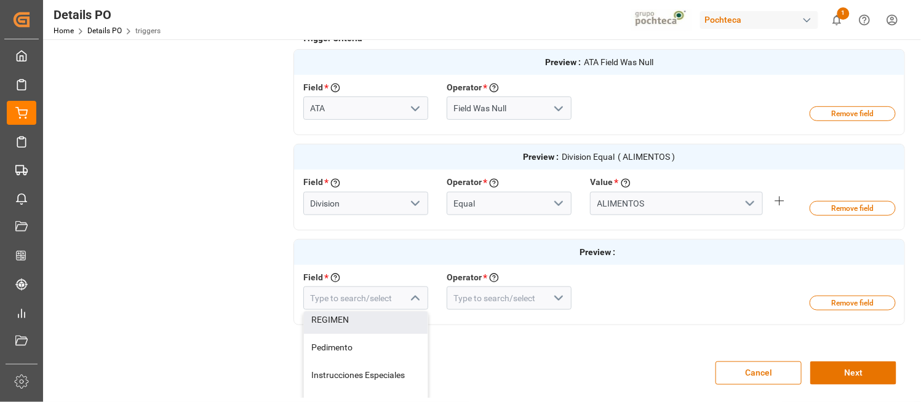
click at [246, 186] on div "Trigger Details & Conditions Disabled Send email Add Action Trigger Details Nam…" at bounding box center [481, 33] width 848 height 727
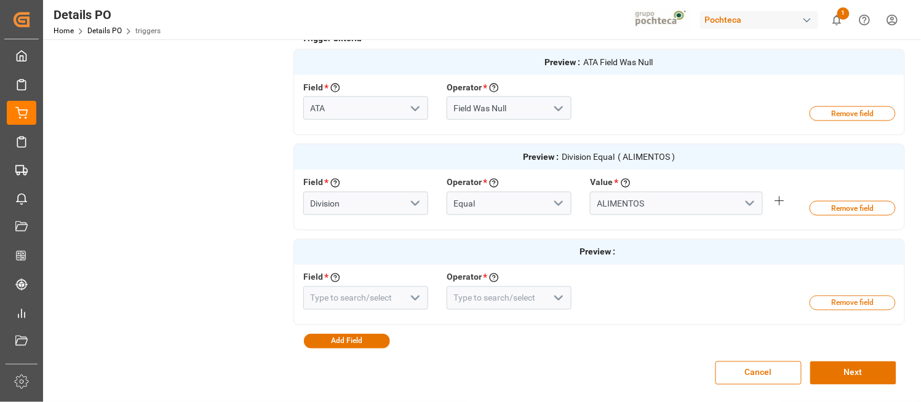
click at [861, 299] on button "Remove field" at bounding box center [852, 303] width 86 height 15
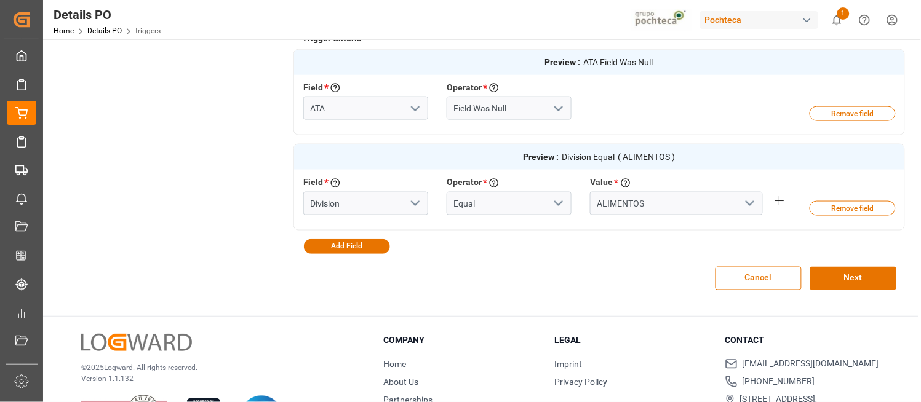
click at [625, 296] on div "Cancel Next" at bounding box center [598, 278] width 611 height 49
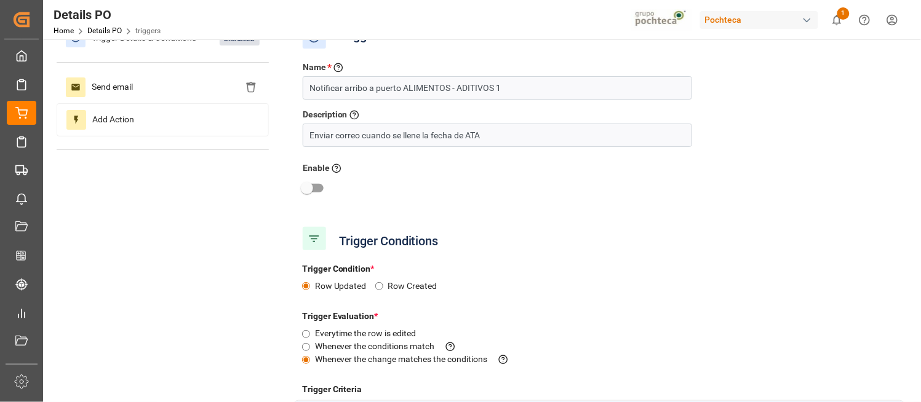
scroll to position [0, 0]
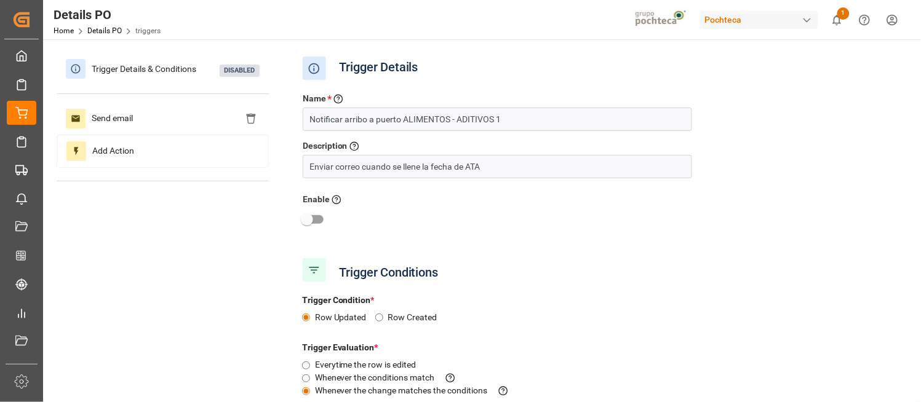
click at [862, 253] on div "Name * Enter a name to the trigger Notificar arribo a puerto ALIMENTOS - ADITIV…" at bounding box center [598, 169] width 611 height 171
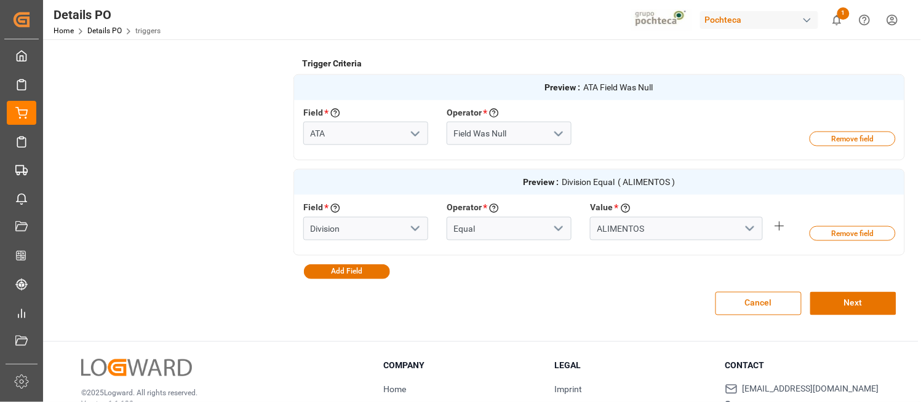
scroll to position [381, 0]
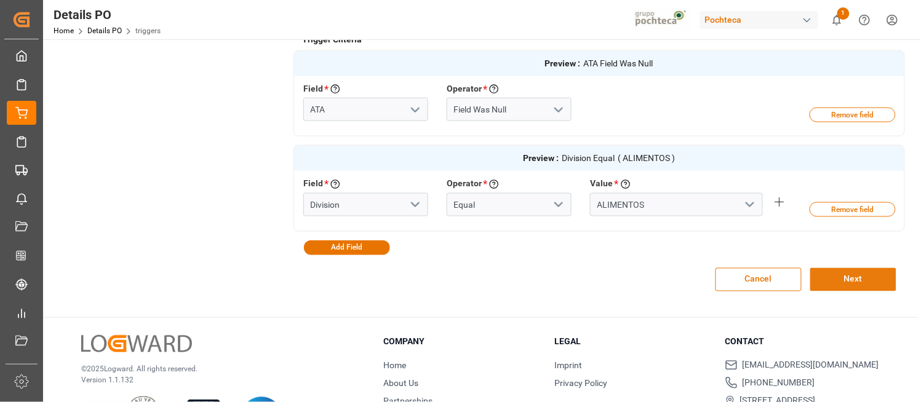
click at [853, 277] on button "Next" at bounding box center [853, 279] width 86 height 23
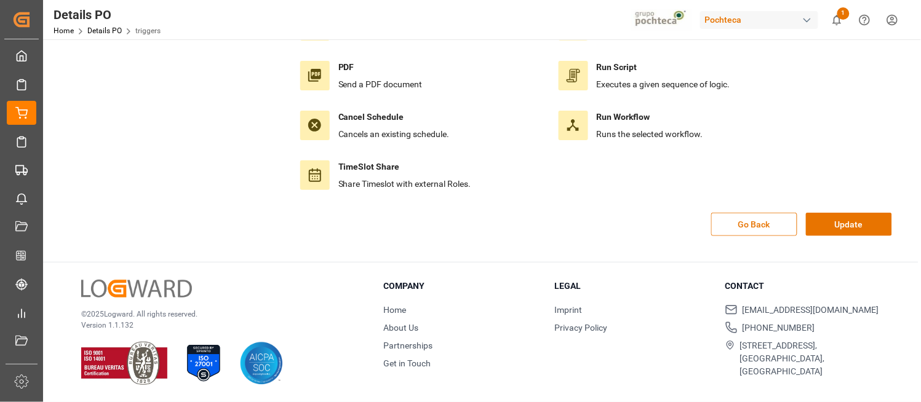
scroll to position [157, 0]
click at [858, 224] on button "Update" at bounding box center [849, 224] width 86 height 23
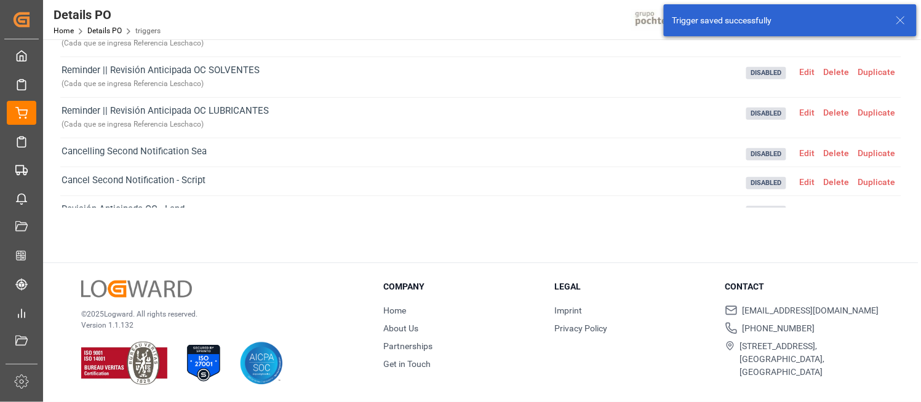
click at [898, 17] on line at bounding box center [900, 20] width 7 height 7
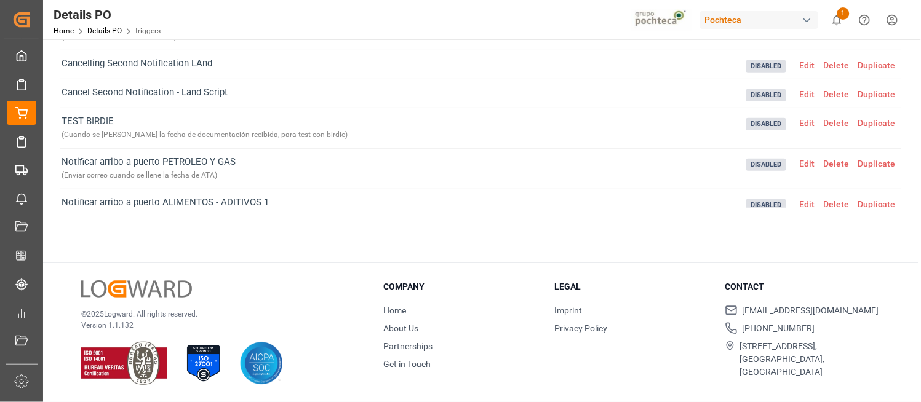
scroll to position [208, 0]
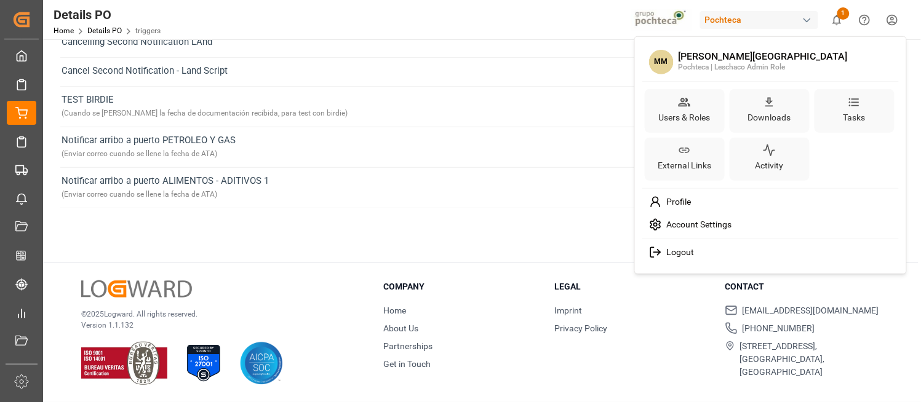
click at [893, 15] on html "Created by potrace 1.15, written by [PERSON_NAME] [DATE]-[DATE] Created by potr…" at bounding box center [460, 201] width 921 height 402
click at [685, 248] on span "Logout" at bounding box center [678, 252] width 33 height 11
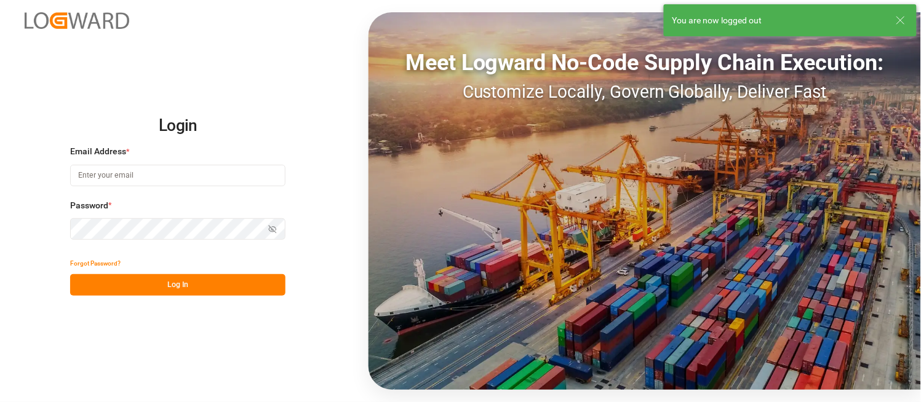
type input "[PERSON_NAME][DOMAIN_NAME][EMAIL_ADDRESS][DOMAIN_NAME]"
